Goal: Use online tool/utility: Use online tool/utility

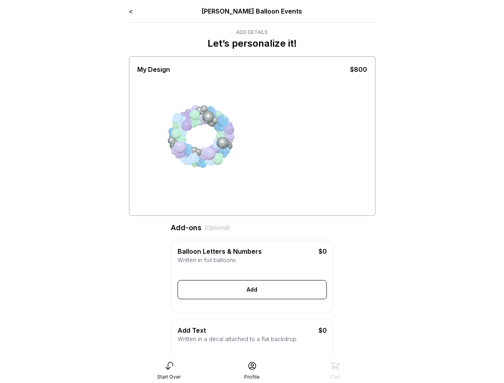
click at [173, 247] on div "Balloon Letters & Numbers $0 Written in foil balloons Generate Letter Color Num…" at bounding box center [252, 276] width 163 height 73
click at [252, 297] on div "Add" at bounding box center [252, 289] width 149 height 19
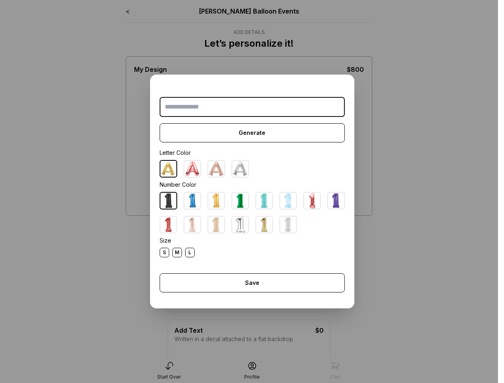
click at [173, 240] on div "Generate Letter Color Number Color Size S M L Save Close" at bounding box center [252, 192] width 204 height 234
click at [169, 371] on dialog "Generate Letter Color Number Color Size S M L Save Close" at bounding box center [252, 191] width 504 height 383
